Goal: Transaction & Acquisition: Purchase product/service

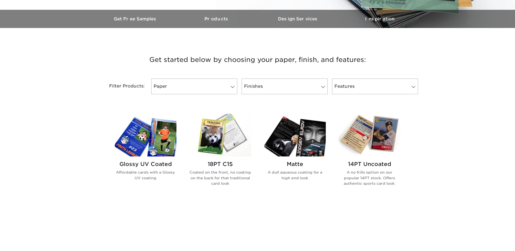
scroll to position [163, 0]
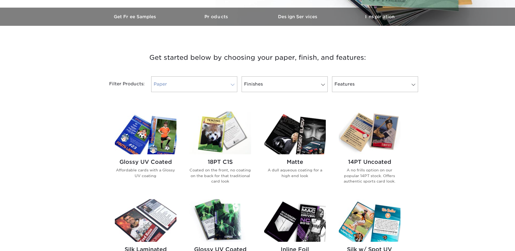
click at [232, 85] on span at bounding box center [233, 84] width 8 height 4
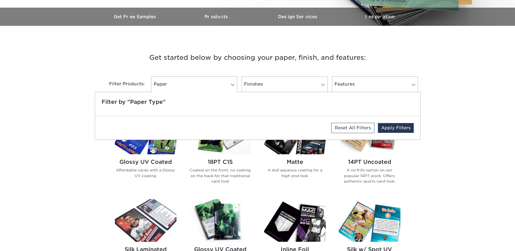
click at [78, 77] on div "Get started below by choosing your paper, finish, and features: Filtered Matche…" at bounding box center [257, 251] width 515 height 424
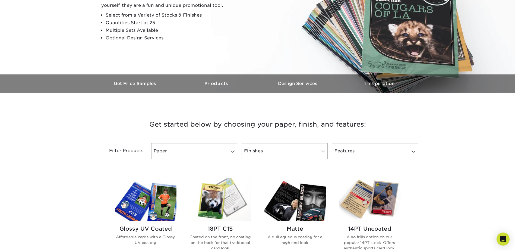
scroll to position [54, 0]
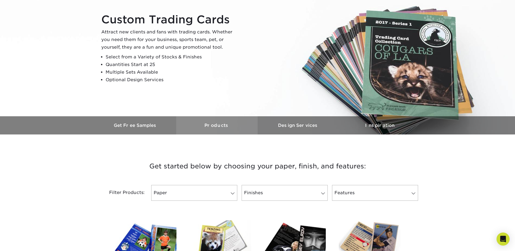
click at [230, 124] on h3 "Products" at bounding box center [216, 125] width 81 height 5
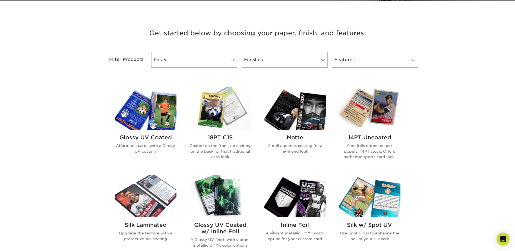
scroll to position [189, 0]
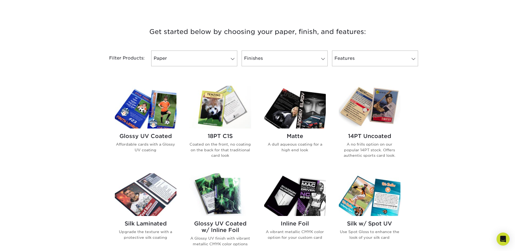
click at [164, 107] on img at bounding box center [146, 107] width 62 height 43
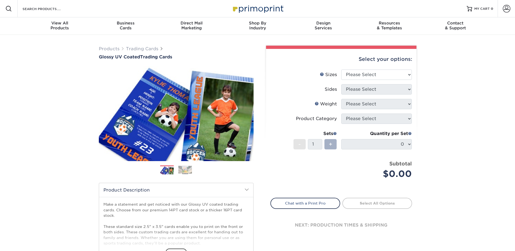
click at [327, 144] on div "+" at bounding box center [330, 144] width 12 height 10
click at [377, 74] on select "Please Select 2.5" x 3.5"" at bounding box center [376, 74] width 71 height 10
select select "2.50x3.50"
click at [341, 69] on select "Please Select 2.5" x 3.5"" at bounding box center [376, 74] width 71 height 10
click at [381, 88] on select "Please Select Print Both Sides Print Front Only" at bounding box center [376, 89] width 71 height 10
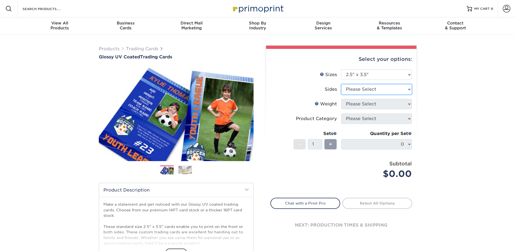
select select "13abbda7-1d64-4f25-8bb2-c179b224825d"
click at [341, 84] on select "Please Select Print Both Sides Print Front Only" at bounding box center [376, 89] width 71 height 10
click at [391, 104] on select "Please Select 16PT 14PT 18PT C1S" at bounding box center [376, 104] width 71 height 10
select select "16PT"
click at [341, 99] on select "Please Select 16PT 14PT 18PT C1S" at bounding box center [376, 104] width 71 height 10
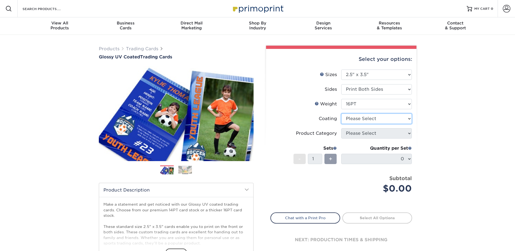
click at [388, 117] on select at bounding box center [376, 118] width 71 height 10
select select "1e8116af-acfc-44b1-83dc-8181aa338834"
click at [341, 113] on select at bounding box center [376, 118] width 71 height 10
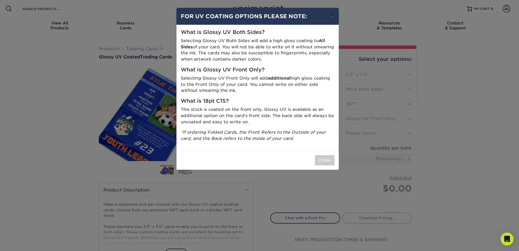
click at [331, 15] on button "×" at bounding box center [332, 15] width 12 height 15
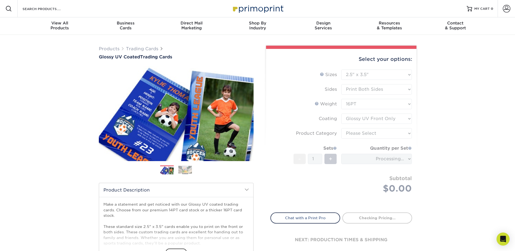
click at [401, 121] on form "Sizes Help Sizes Please Select 2.5" x 3.5" Sides Please Select 16PT - 1" at bounding box center [341, 137] width 142 height 136
click at [445, 117] on div "Products Trading Cards Glossy UV Coated Trading Cards Previous Next /" at bounding box center [257, 180] width 515 height 290
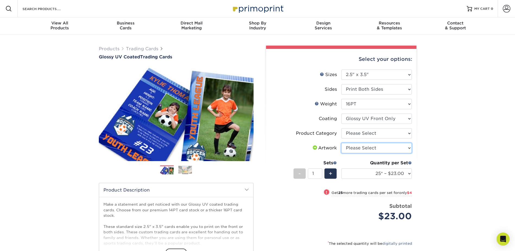
click at [390, 148] on select "Please Select I will upload files I need a design - $100" at bounding box center [376, 148] width 71 height 10
click at [438, 143] on div "Products Trading Cards Glossy UV Coated Trading Cards Previous Next /" at bounding box center [257, 180] width 515 height 290
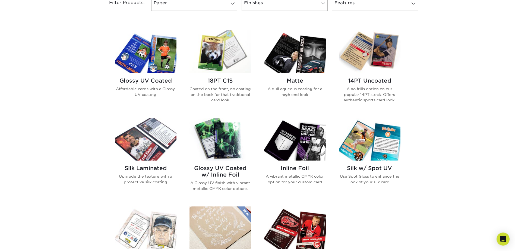
scroll to position [244, 0]
click at [382, 59] on img at bounding box center [370, 51] width 62 height 43
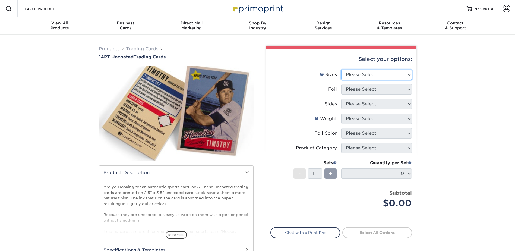
click at [390, 76] on select "Please Select 2.5" x 3.5"" at bounding box center [376, 74] width 71 height 10
select select "2.50x3.50"
click at [341, 69] on select "Please Select 2.5" x 3.5"" at bounding box center [376, 74] width 71 height 10
click at [390, 89] on select "Please Select Yes No" at bounding box center [376, 89] width 71 height 10
select select "0"
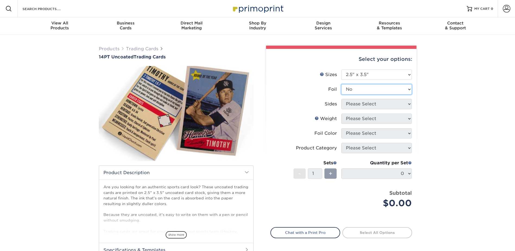
click at [341, 84] on select "Please Select Yes No" at bounding box center [376, 89] width 71 height 10
click at [401, 103] on select "Please Select Print Both Sides Print Front Only" at bounding box center [376, 104] width 71 height 10
select select "13abbda7-1d64-4f25-8bb2-c179b224825d"
click at [341, 99] on select "Please Select Print Both Sides Print Front Only" at bounding box center [376, 104] width 71 height 10
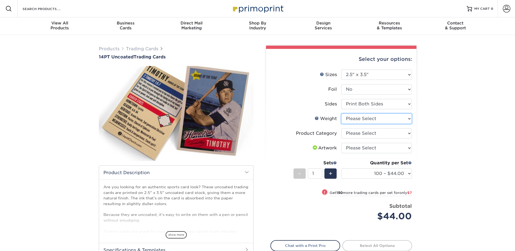
click at [407, 121] on select "Please Select 14PT Uncoated" at bounding box center [376, 118] width 71 height 10
select select "14PT Uncoated"
click at [341, 113] on select "Please Select 14PT Uncoated" at bounding box center [376, 118] width 71 height 10
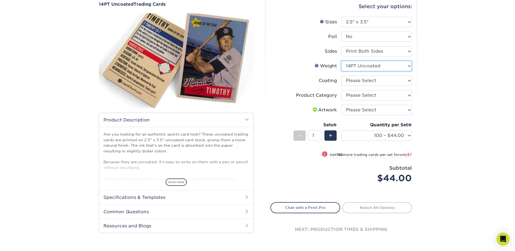
scroll to position [54, 0]
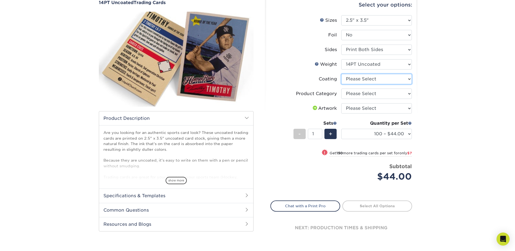
click at [407, 80] on select at bounding box center [376, 79] width 71 height 10
select select "3e7618de-abca-4bda-9f97-8b9129e913d8"
click at [341, 74] on select at bounding box center [376, 79] width 71 height 10
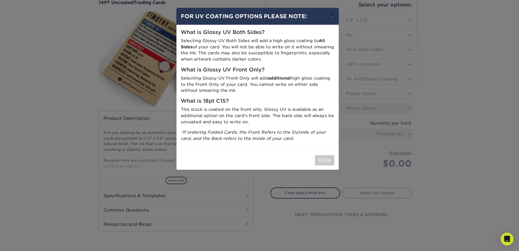
click at [331, 15] on button "×" at bounding box center [332, 15] width 12 height 15
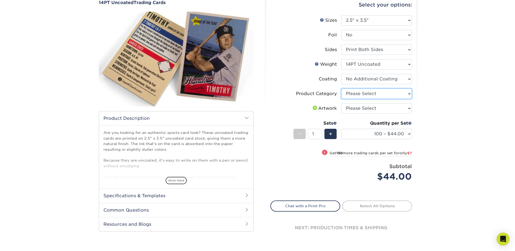
click at [407, 97] on select "Please Select Trading Cards" at bounding box center [376, 93] width 71 height 10
select select "c2f9bce9-36c2-409d-b101-c29d9d031e18"
click at [341, 88] on select "Please Select Trading Cards" at bounding box center [376, 93] width 71 height 10
click at [397, 107] on select "Please Select I will upload files I need a design - $100" at bounding box center [376, 108] width 71 height 10
click at [427, 106] on div "Products Trading Cards 14PT Uncoated Trading Cards show more Templates" at bounding box center [257, 121] width 515 height 283
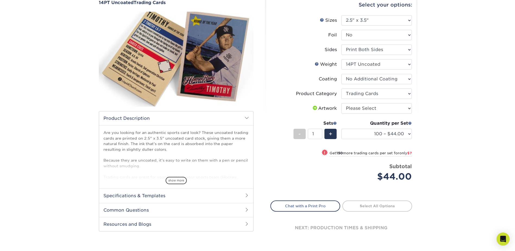
scroll to position [136, 0]
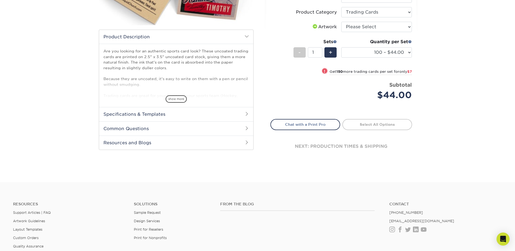
click at [138, 128] on h2 "Common Questions" at bounding box center [176, 128] width 154 height 14
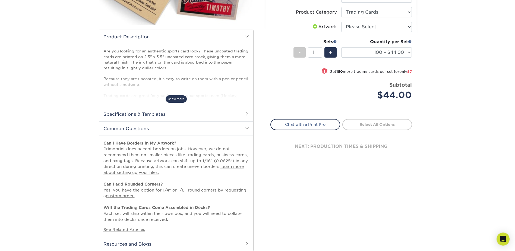
click at [175, 99] on span "show more" at bounding box center [175, 98] width 21 height 7
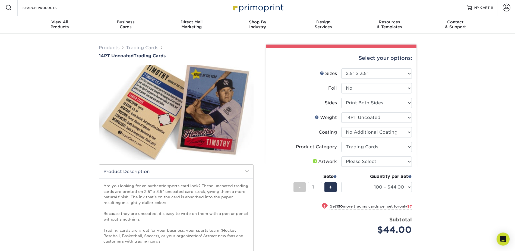
scroll to position [0, 0]
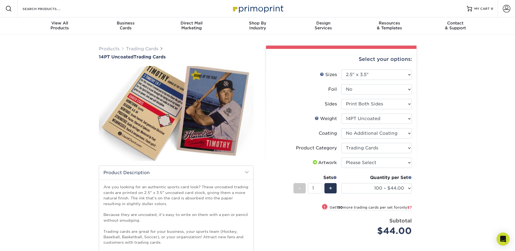
click at [455, 133] on div "Products Trading Cards 14PT Uncoated Trading Cards show more Templates" at bounding box center [257, 227] width 515 height 384
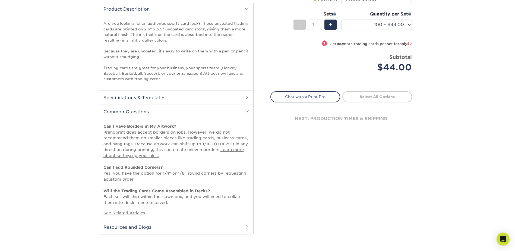
scroll to position [163, 0]
click at [128, 225] on h2 "Resources and Blogs" at bounding box center [176, 227] width 154 height 14
click at [347, 119] on div "next: production times & shipping" at bounding box center [341, 119] width 142 height 33
click at [324, 122] on div "next: production times & shipping" at bounding box center [341, 119] width 142 height 33
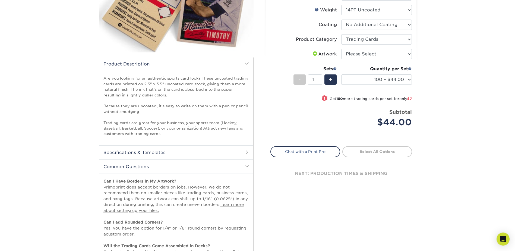
scroll to position [81, 0]
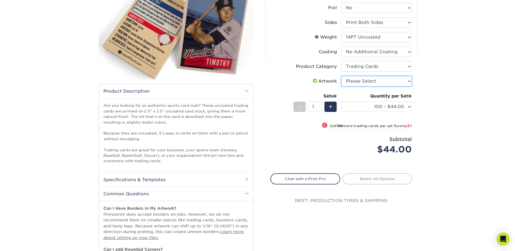
click at [384, 81] on select "Please Select I will upload files I need a design - $100" at bounding box center [376, 81] width 71 height 10
select select "upload"
click at [341, 76] on select "Please Select I will upload files I need a design - $100" at bounding box center [376, 81] width 71 height 10
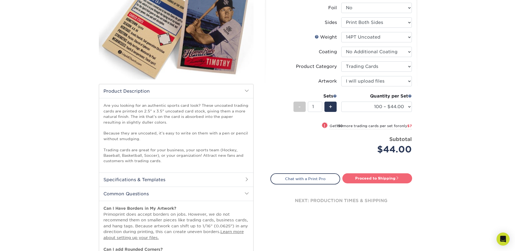
click at [373, 178] on link "Proceed to Shipping" at bounding box center [377, 178] width 70 height 10
type input "Set 1"
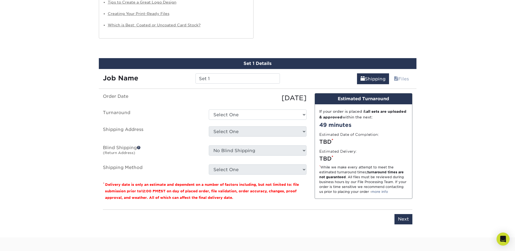
scroll to position [473, 0]
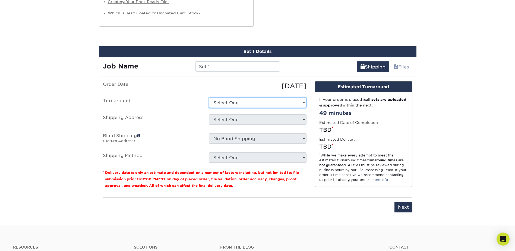
click at [301, 102] on select "Select One 2-4 Business Days 2 Day Next Business Day" at bounding box center [258, 102] width 98 height 10
select select "0cf973fe-bf75-479b-b69a-df131477f2d6"
click at [209, 97] on select "Select One 2-4 Business Days 2 Day Next Business Day" at bounding box center [258, 102] width 98 height 10
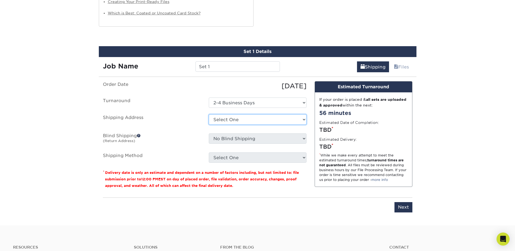
click at [244, 120] on select "Select One + Add New Address - Login" at bounding box center [258, 119] width 98 height 10
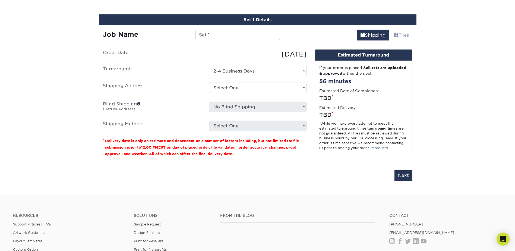
scroll to position [554, 0]
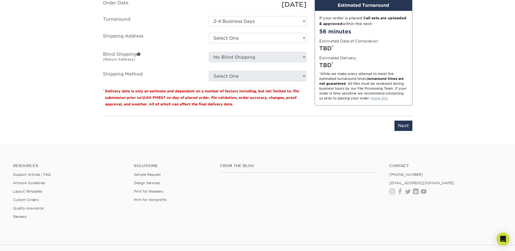
click at [377, 99] on link "more info" at bounding box center [379, 98] width 17 height 4
click at [403, 126] on input "Next" at bounding box center [403, 125] width 18 height 10
type input "Next"
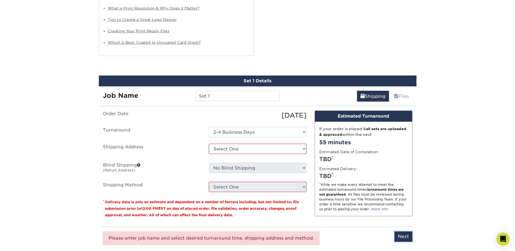
scroll to position [419, 0]
